Goal: Complete application form

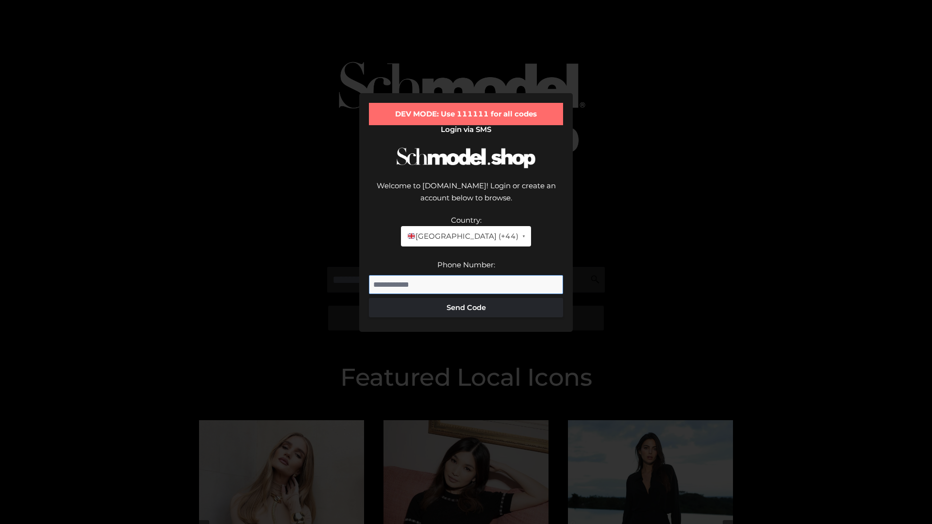
click at [466, 275] on input "Phone Number:" at bounding box center [466, 284] width 194 height 19
type input "**********"
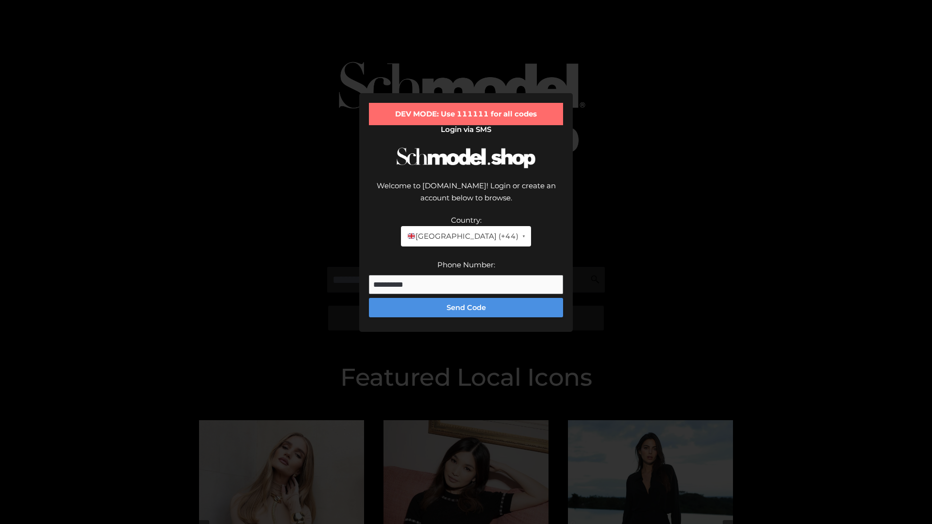
click at [466, 298] on button "Send Code" at bounding box center [466, 307] width 194 height 19
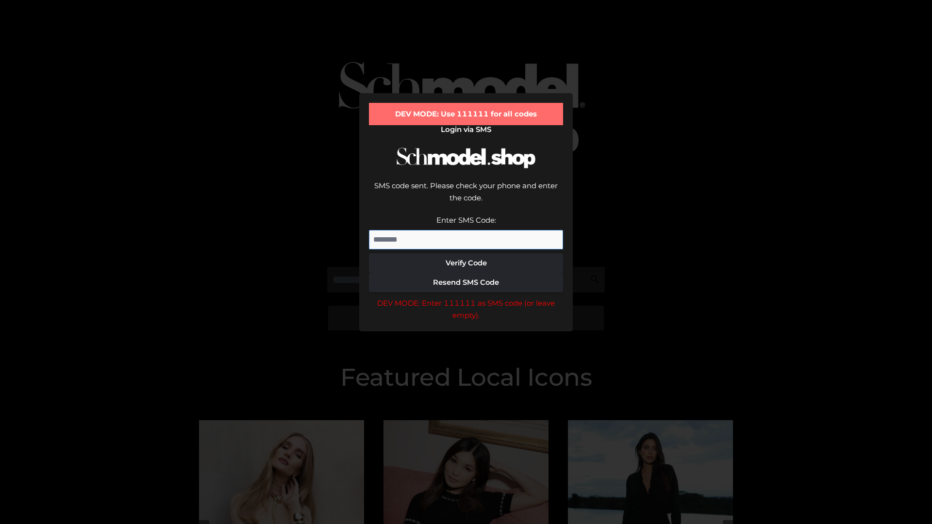
click at [466, 230] on input "Enter SMS Code:" at bounding box center [466, 239] width 194 height 19
type input "******"
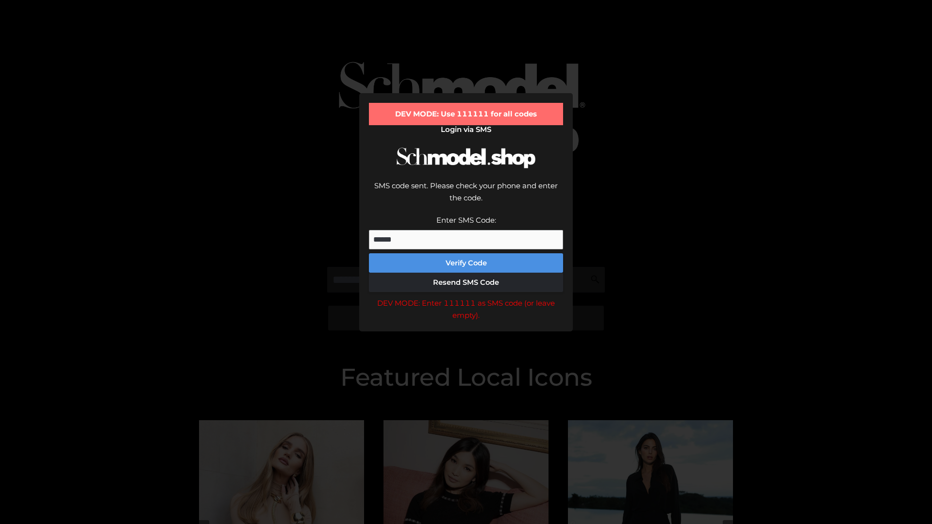
click at [466, 253] on button "Verify Code" at bounding box center [466, 262] width 194 height 19
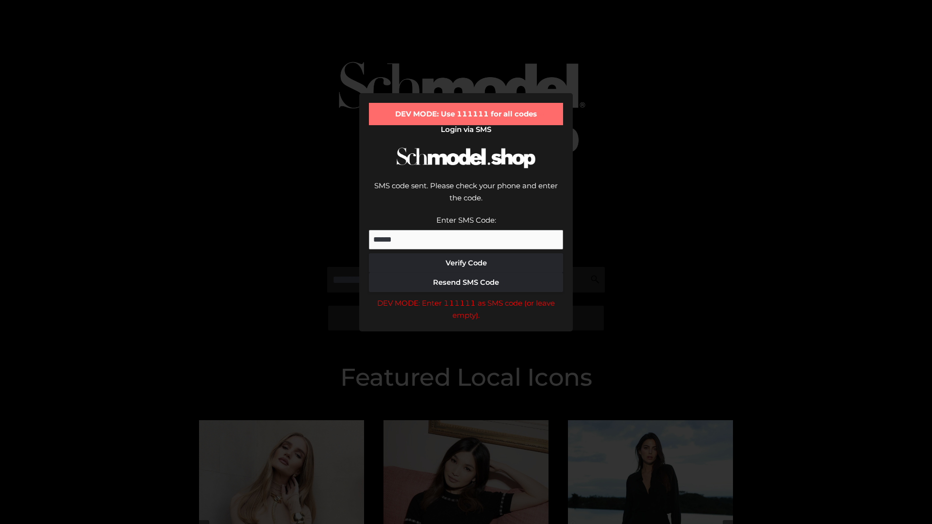
click at [466, 297] on div "DEV MODE: Enter 111111 as SMS code (or leave empty)." at bounding box center [466, 309] width 194 height 25
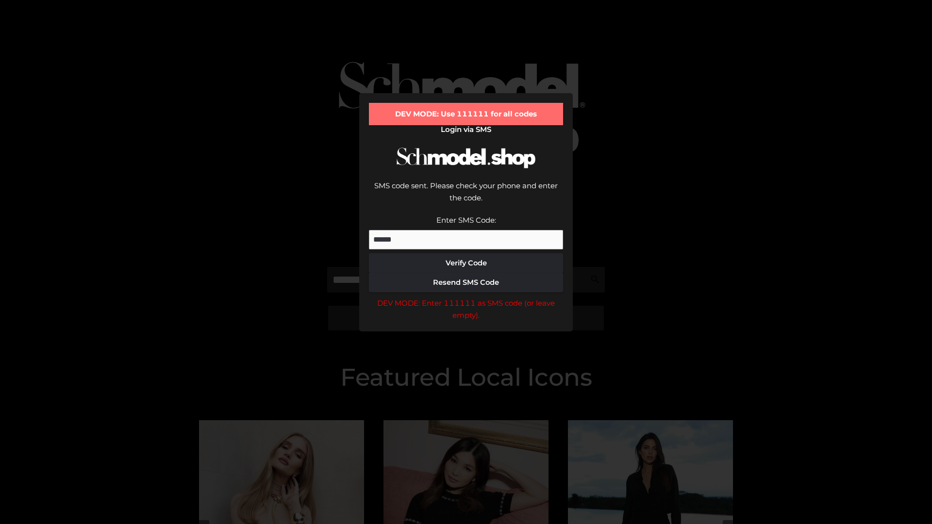
click at [466, 297] on div "DEV MODE: Enter 111111 as SMS code (or leave empty)." at bounding box center [466, 309] width 194 height 25
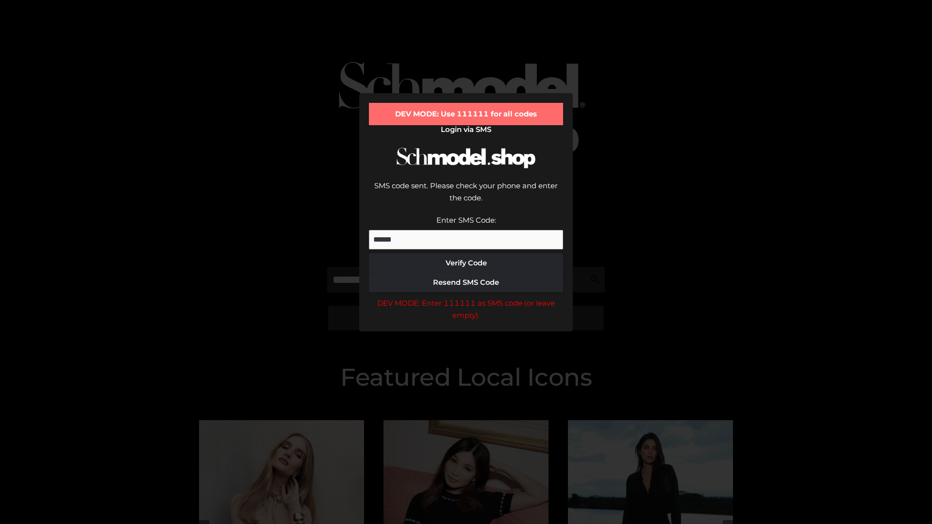
click at [466, 297] on div "DEV MODE: Enter 111111 as SMS code (or leave empty)." at bounding box center [466, 309] width 194 height 25
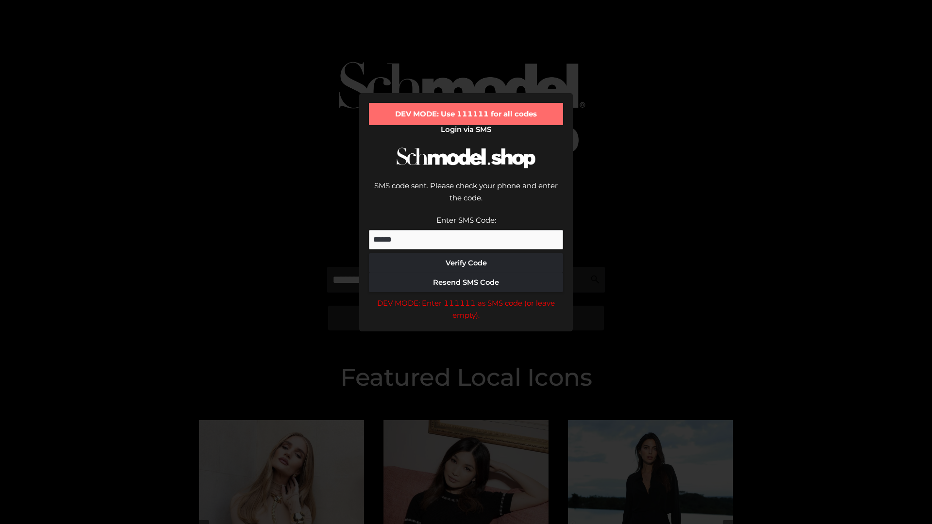
click at [466, 297] on div "DEV MODE: Enter 111111 as SMS code (or leave empty)." at bounding box center [466, 309] width 194 height 25
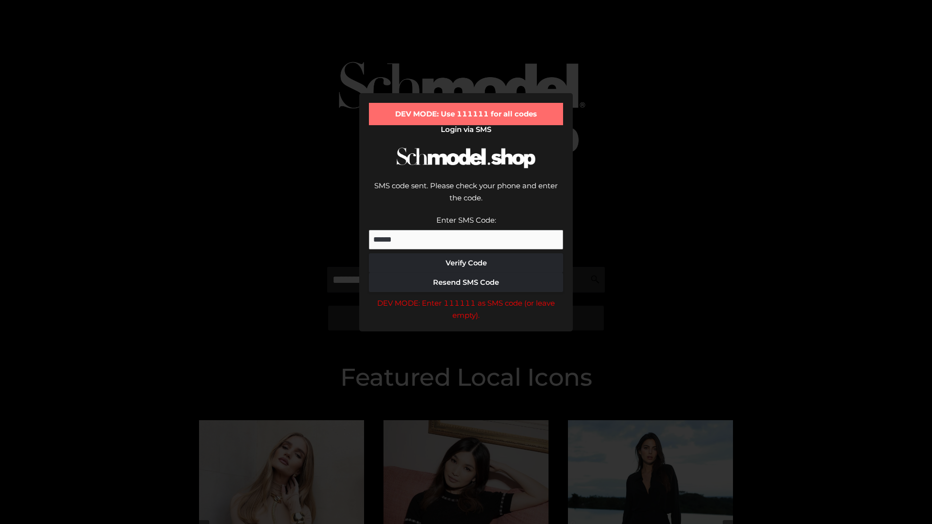
click at [466, 297] on div "DEV MODE: Enter 111111 as SMS code (or leave empty)." at bounding box center [466, 309] width 194 height 25
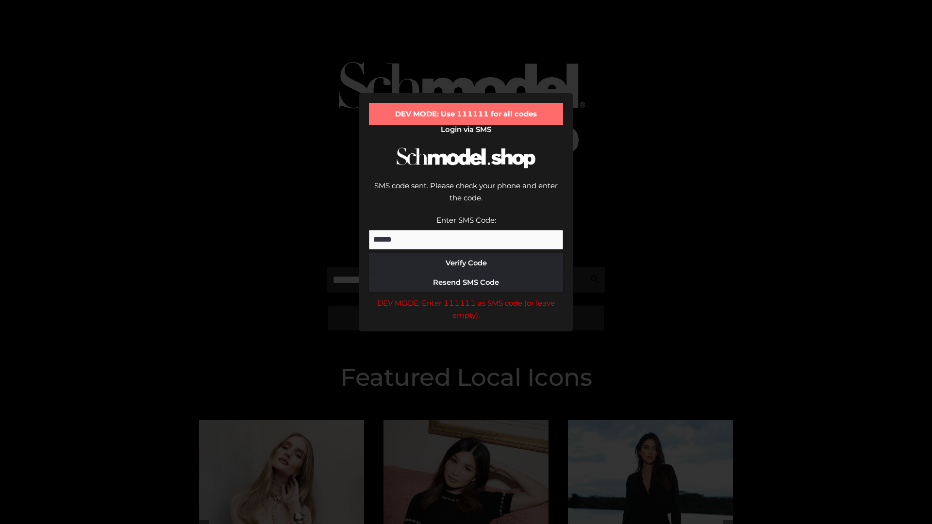
click at [466, 297] on div "DEV MODE: Enter 111111 as SMS code (or leave empty)." at bounding box center [466, 309] width 194 height 25
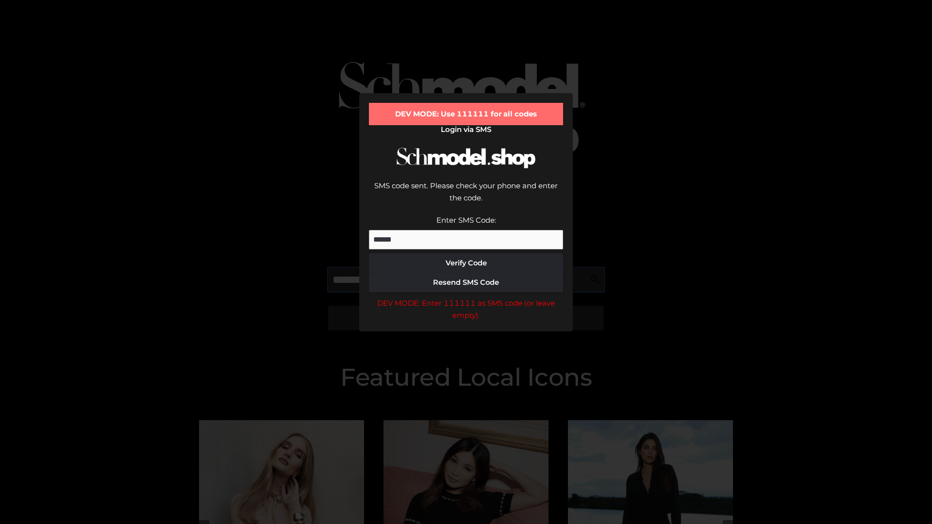
scroll to position [0, 50]
click at [466, 297] on div "DEV MODE: Enter 111111 as SMS code (or leave empty)." at bounding box center [466, 309] width 194 height 25
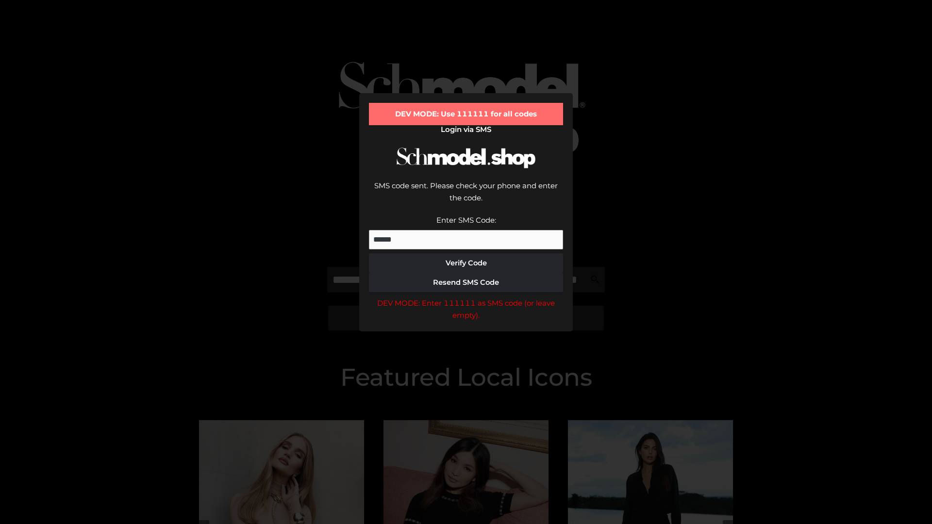
click at [466, 297] on div "DEV MODE: Enter 111111 as SMS code (or leave empty)." at bounding box center [466, 309] width 194 height 25
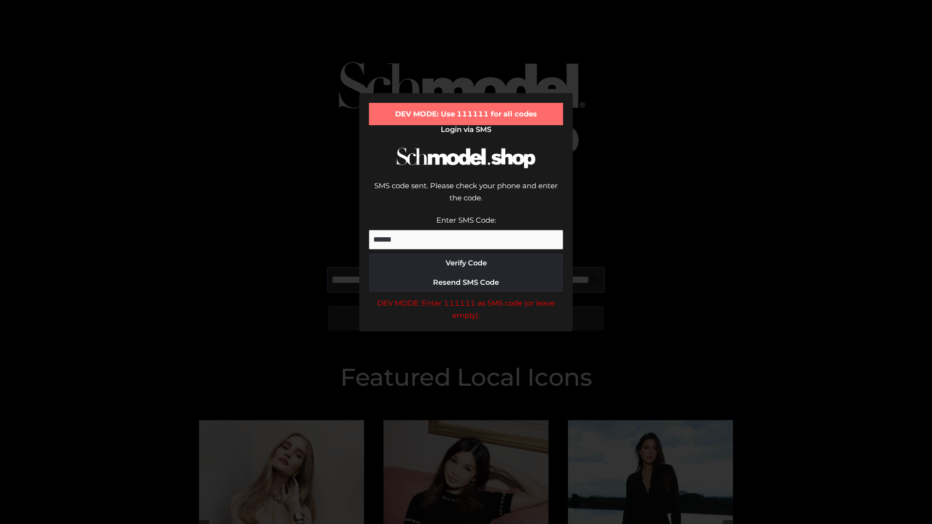
scroll to position [0, 106]
click at [466, 297] on div "DEV MODE: Enter 111111 as SMS code (or leave empty)." at bounding box center [466, 309] width 194 height 25
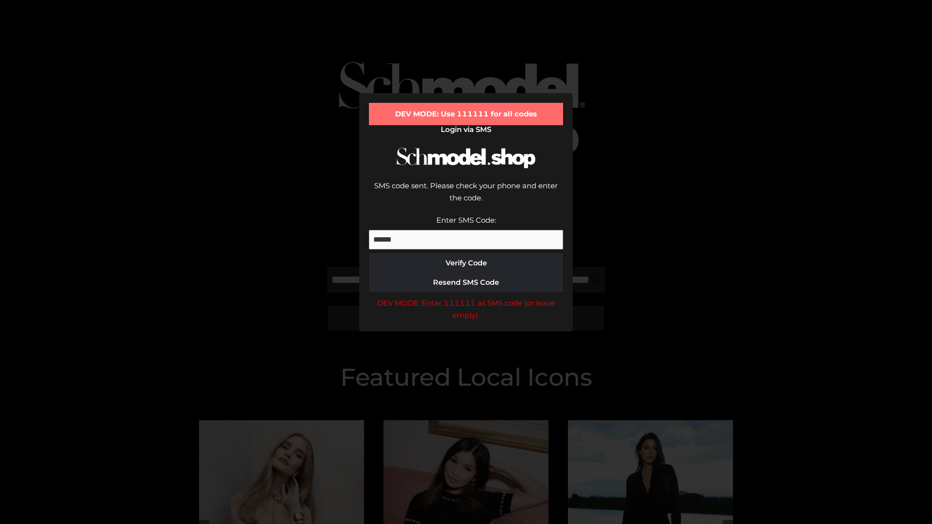
click at [466, 297] on div "DEV MODE: Enter 111111 as SMS code (or leave empty)." at bounding box center [466, 309] width 194 height 25
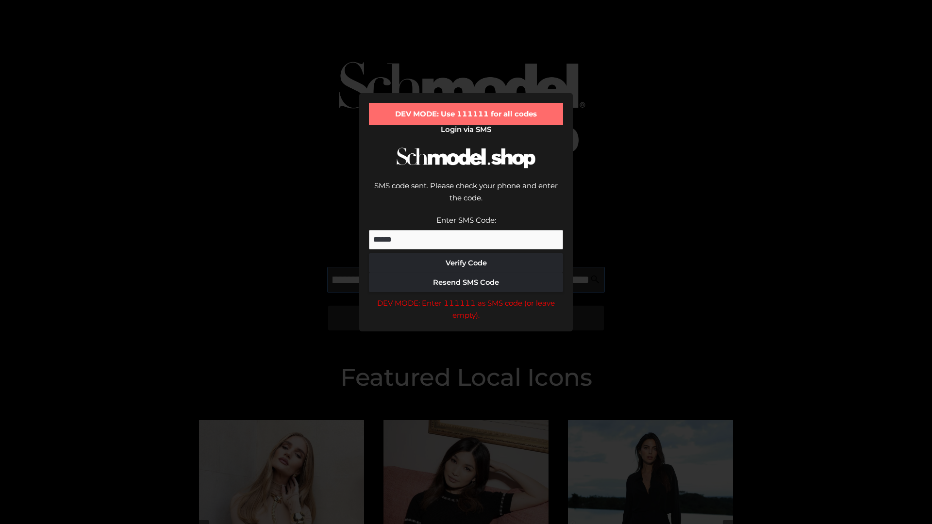
scroll to position [0, 164]
click at [466, 297] on div "DEV MODE: Enter 111111 as SMS code (or leave empty)." at bounding box center [466, 309] width 194 height 25
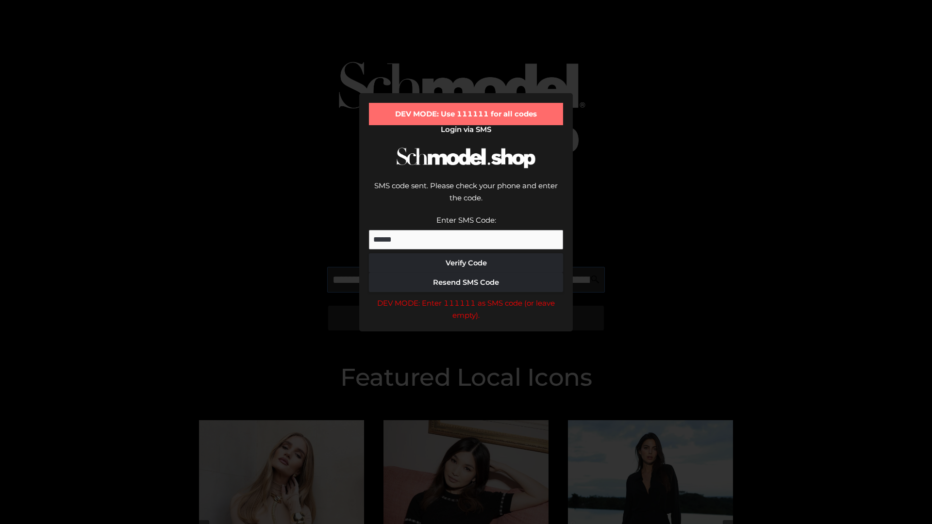
type input "**********"
